Goal: Task Accomplishment & Management: Manage account settings

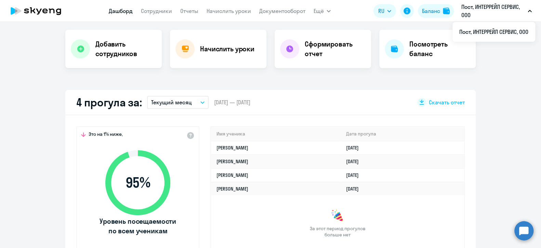
scroll to position [137, 0]
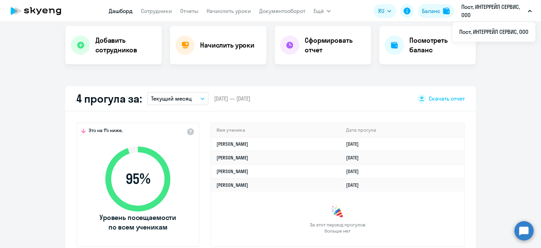
select select "30"
click at [240, 10] on link "Начислить уроки" at bounding box center [228, 11] width 44 height 7
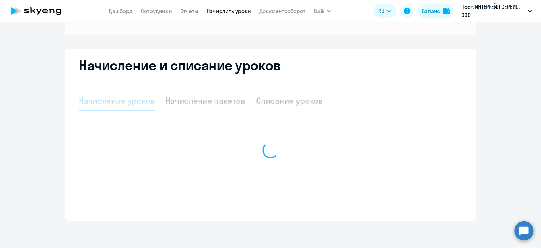
scroll to position [95, 0]
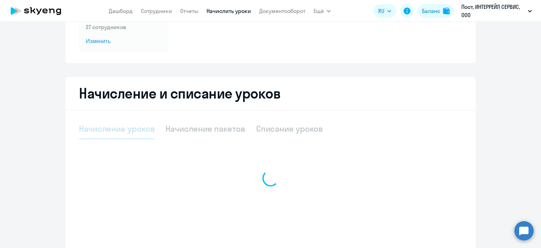
select select "10"
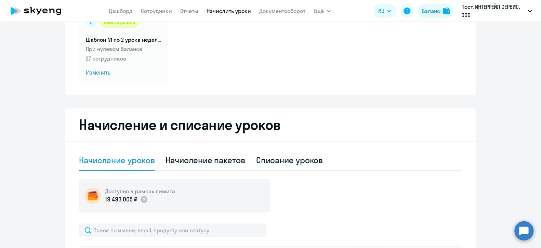
scroll to position [61, 0]
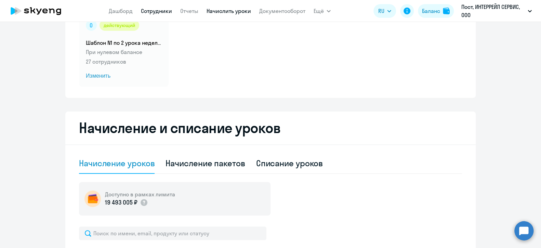
click at [161, 8] on link "Сотрудники" at bounding box center [156, 11] width 31 height 7
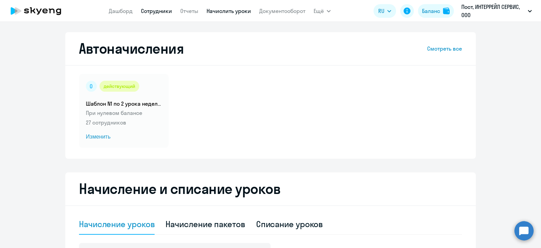
select select "30"
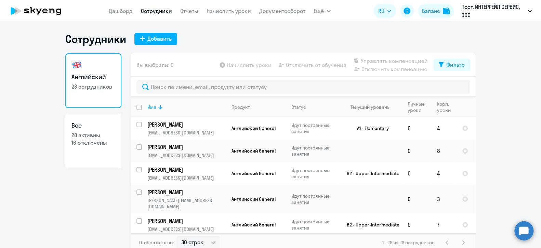
click at [148, 107] on div "Имя" at bounding box center [151, 107] width 9 height 6
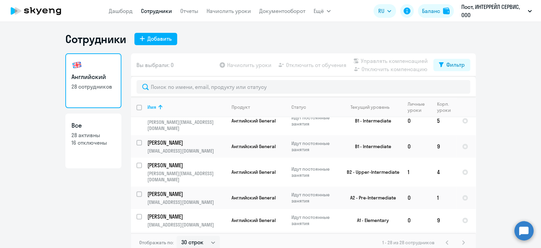
scroll to position [444, 0]
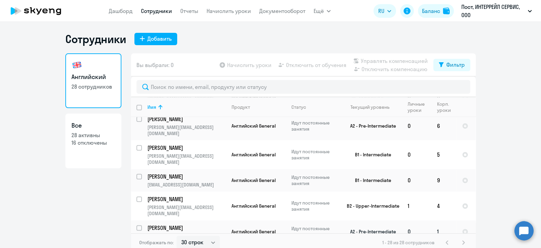
click at [136, 225] on input "select row 32892254" at bounding box center [143, 232] width 14 height 14
checkbox input "true"
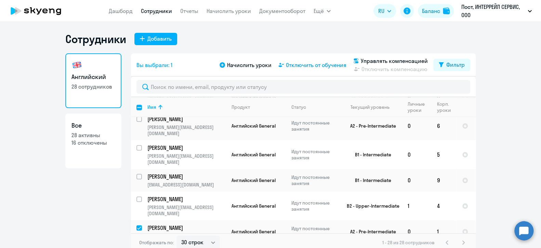
click at [301, 64] on span "Отключить от обучения" at bounding box center [316, 65] width 60 height 8
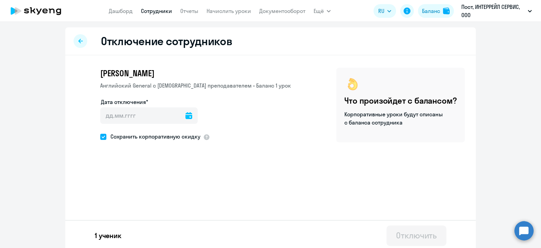
click at [185, 114] on icon at bounding box center [188, 115] width 7 height 7
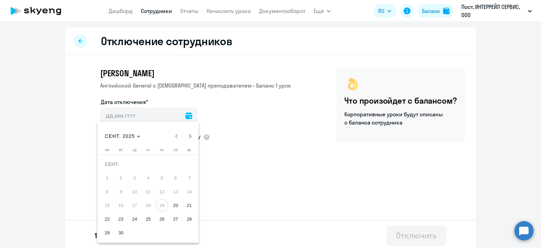
click at [106, 215] on span "22" at bounding box center [107, 219] width 12 height 12
type input "[DATE]"
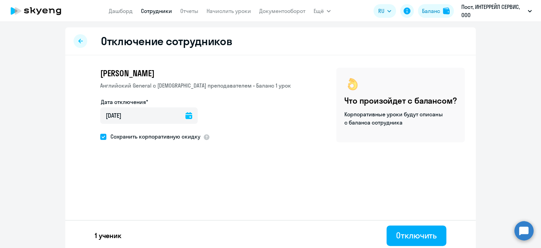
scroll to position [2, 0]
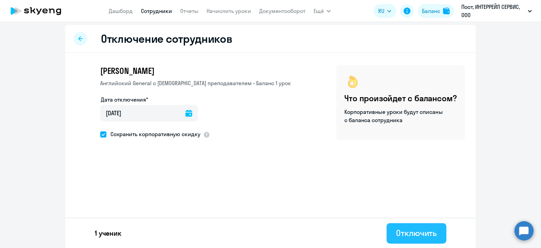
click at [410, 229] on div "Отключить" at bounding box center [416, 232] width 41 height 11
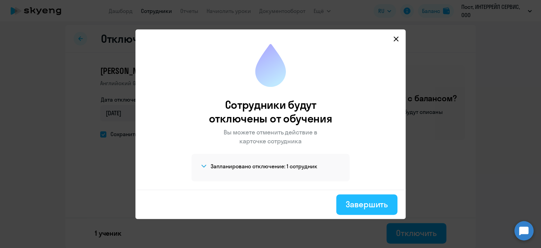
click at [356, 202] on div "Завершить" at bounding box center [366, 204] width 42 height 11
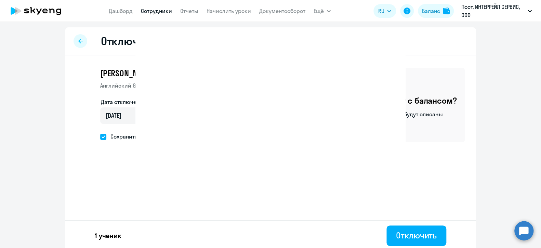
select select "30"
